Goal: Information Seeking & Learning: Learn about a topic

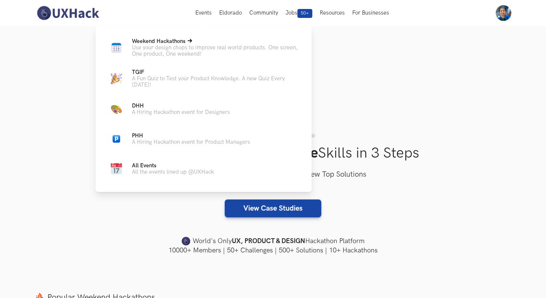
click at [190, 51] on p "Use your design chops to improve real world products. One screen, One product, …" at bounding box center [216, 50] width 168 height 13
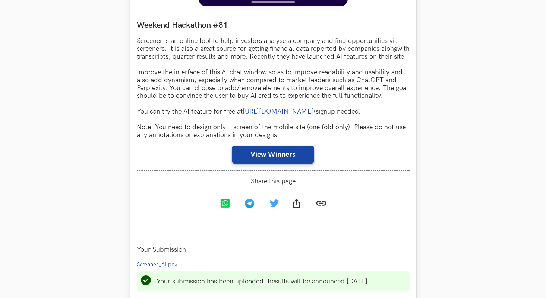
scroll to position [681, 0]
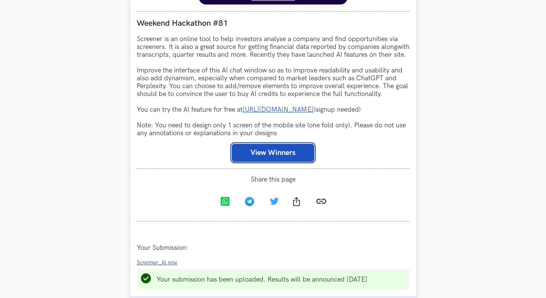
click at [255, 160] on button "View Winners" at bounding box center [273, 153] width 82 height 18
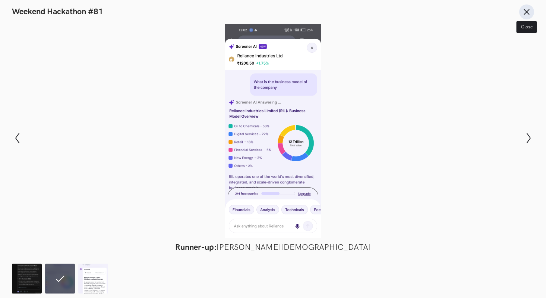
click at [526, 9] on icon at bounding box center [527, 12] width 8 height 8
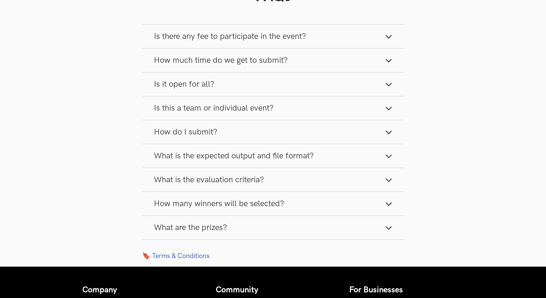
scroll to position [1089, 0]
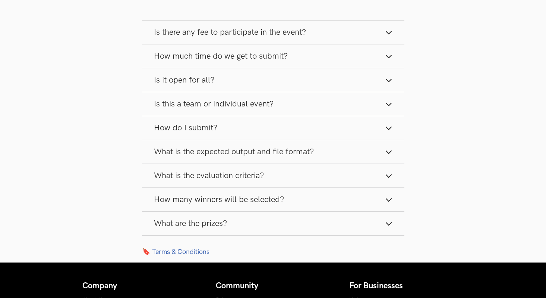
click at [223, 204] on span "How many winners will be selected?" at bounding box center [219, 199] width 130 height 10
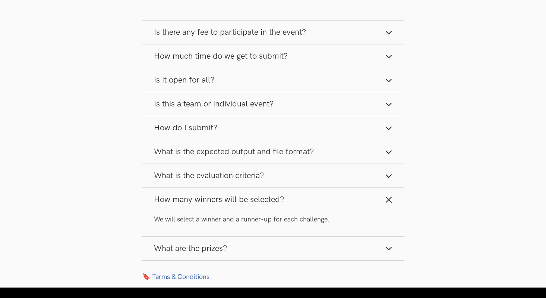
scroll to position [1118, 0]
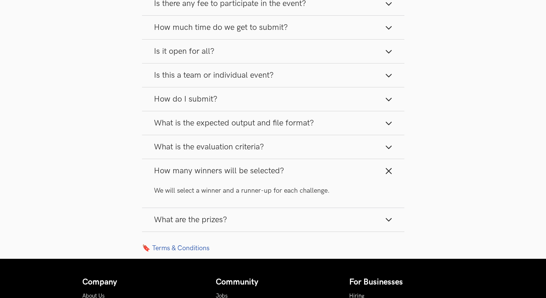
click at [210, 222] on button "What are the prizes?" at bounding box center [273, 219] width 263 height 23
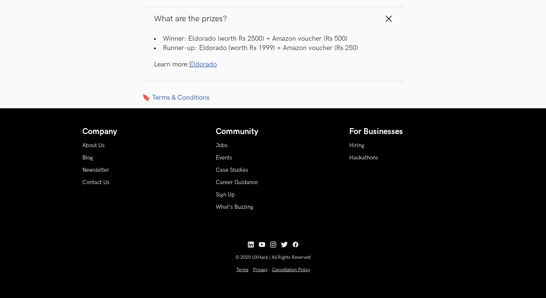
scroll to position [1324, 0]
click at [214, 67] on link "Eldorado" at bounding box center [203, 64] width 28 height 8
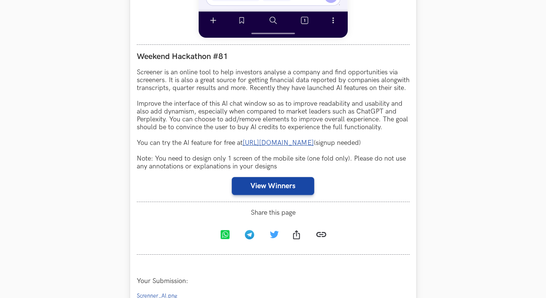
scroll to position [653, 0]
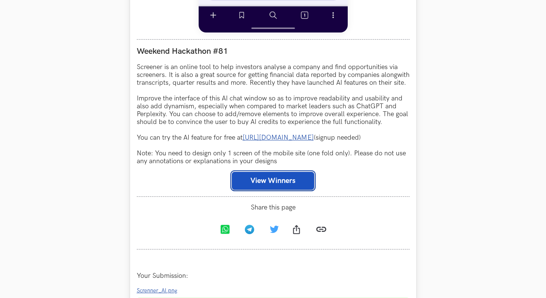
click at [264, 185] on button "View Winners" at bounding box center [273, 181] width 82 height 18
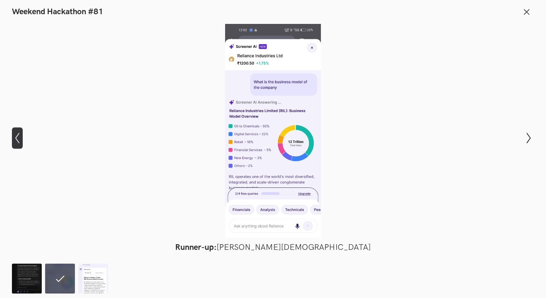
click at [15, 132] on button "Show previous slide" at bounding box center [17, 138] width 11 height 22
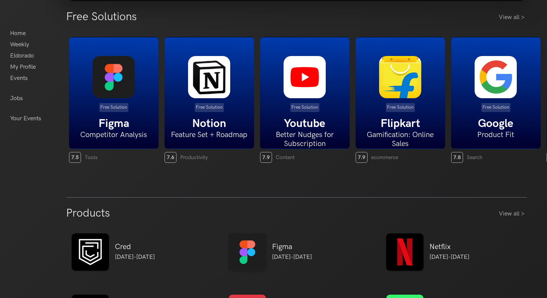
scroll to position [166, 0]
